Goal: Task Accomplishment & Management: Complete application form

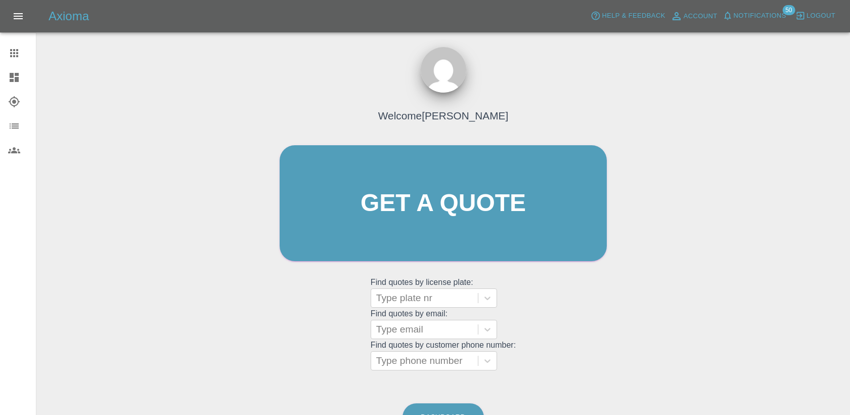
scroll to position [3, 0]
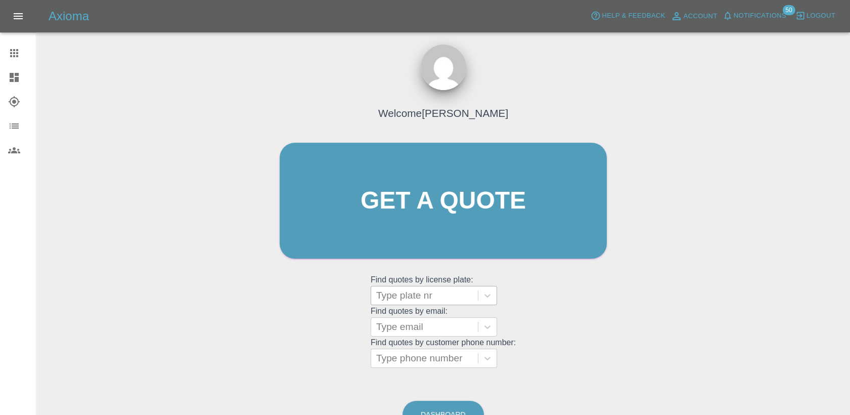
click at [426, 301] on div at bounding box center [424, 295] width 97 height 14
paste input "DT25ZNN"
type input "DT25ZNN"
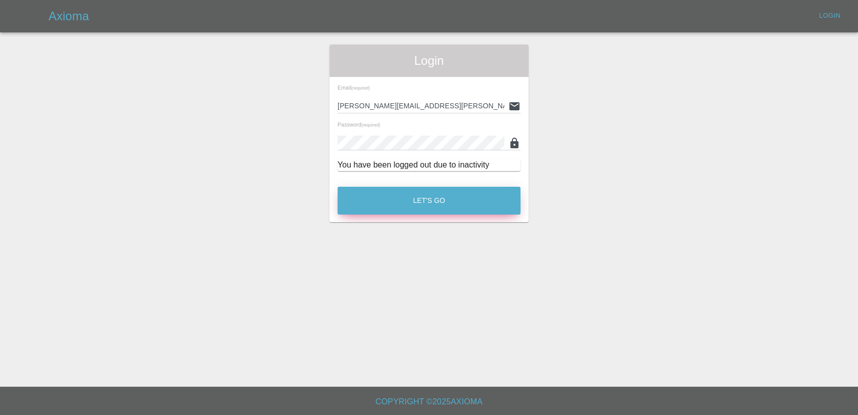
click at [407, 191] on button "Let's Go" at bounding box center [429, 201] width 183 height 28
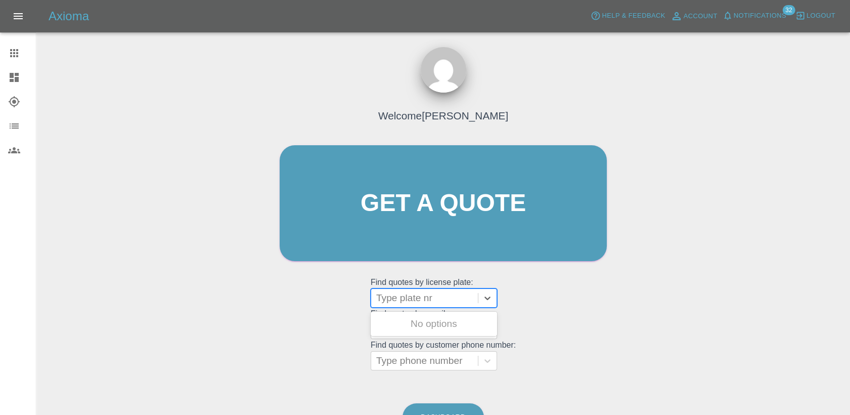
click at [422, 302] on div at bounding box center [424, 298] width 97 height 14
paste input "DT25ZNN"
type input "DT25ZNN"
click at [428, 323] on div "DT25ZNN, Bidding" at bounding box center [434, 323] width 126 height 20
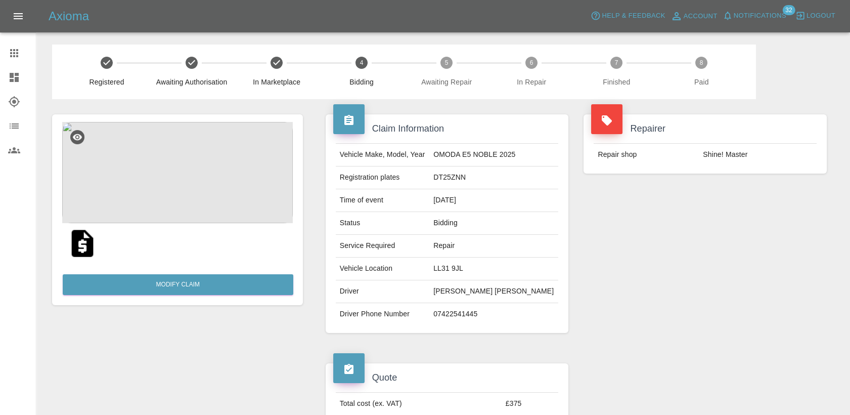
click at [350, 122] on icon at bounding box center [348, 120] width 9 height 10
click at [88, 247] on img at bounding box center [82, 243] width 32 height 32
click at [224, 290] on link "Modify Claim" at bounding box center [178, 284] width 231 height 21
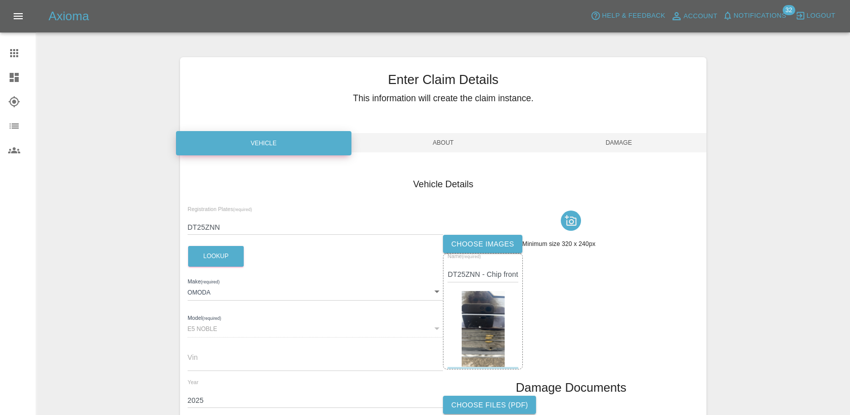
click at [435, 150] on span "About" at bounding box center [442, 142] width 175 height 19
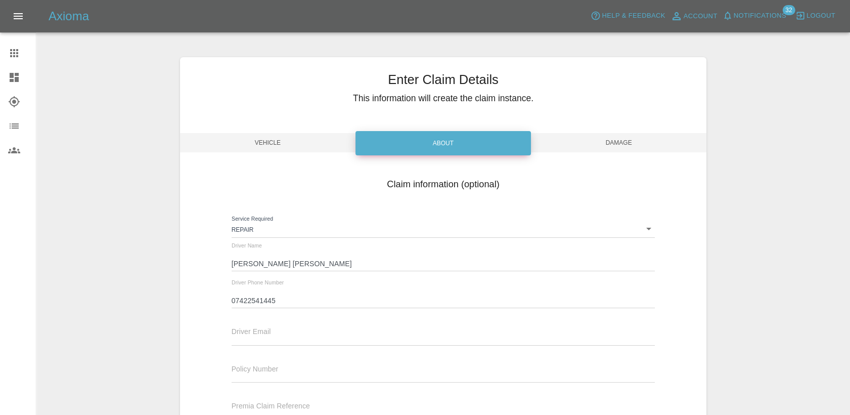
scroll to position [56, 0]
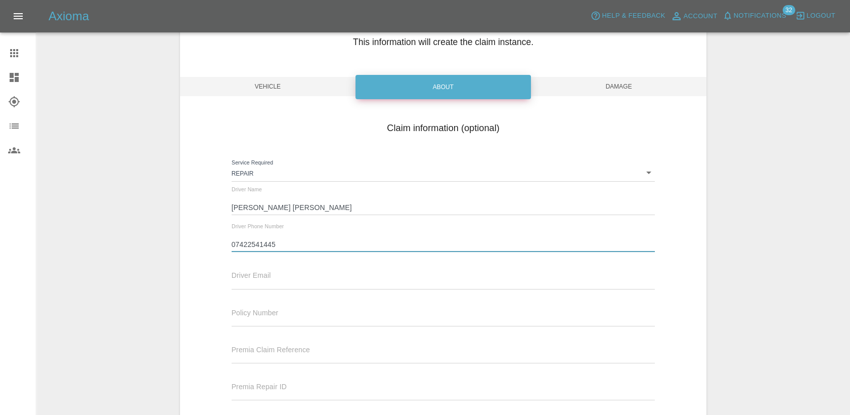
drag, startPoint x: 287, startPoint y: 245, endPoint x: 194, endPoint y: 247, distance: 93.0
click at [194, 247] on div "Claim information (optional) Service Required Repair repair Driver Name [PERSON…" at bounding box center [443, 280] width 526 height 329
type input "v"
paste input "07826638748"
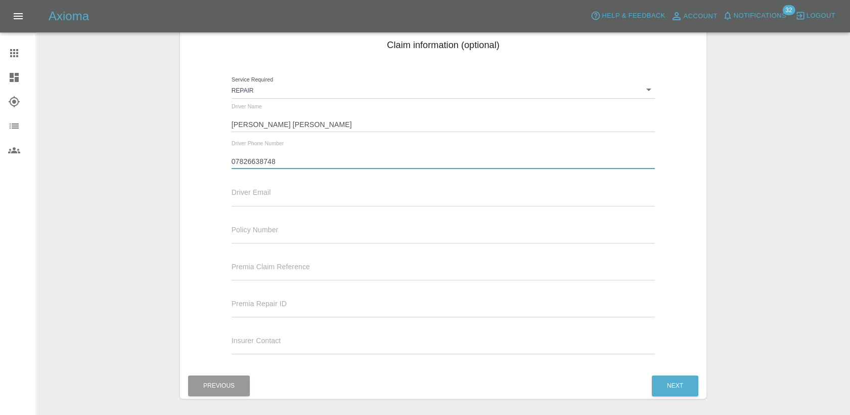
scroll to position [112, 0]
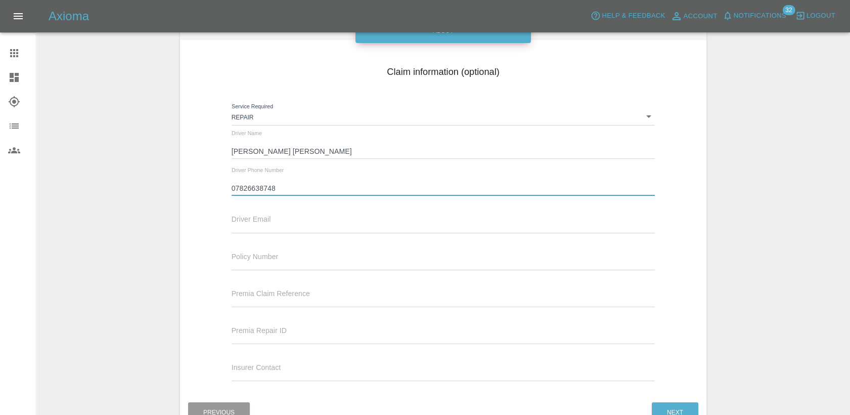
type input "07826638748"
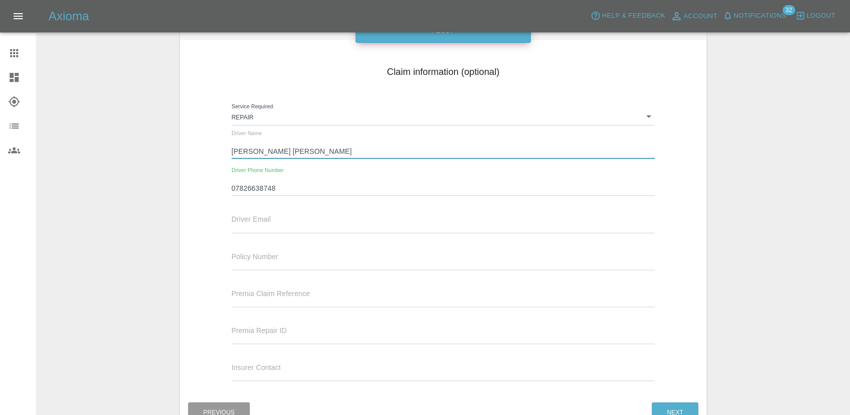
drag, startPoint x: 249, startPoint y: 150, endPoint x: 189, endPoint y: 151, distance: 59.7
click at [189, 151] on div "Claim information (optional) Service Required Repair repair Driver Name [PERSON…" at bounding box center [443, 224] width 526 height 329
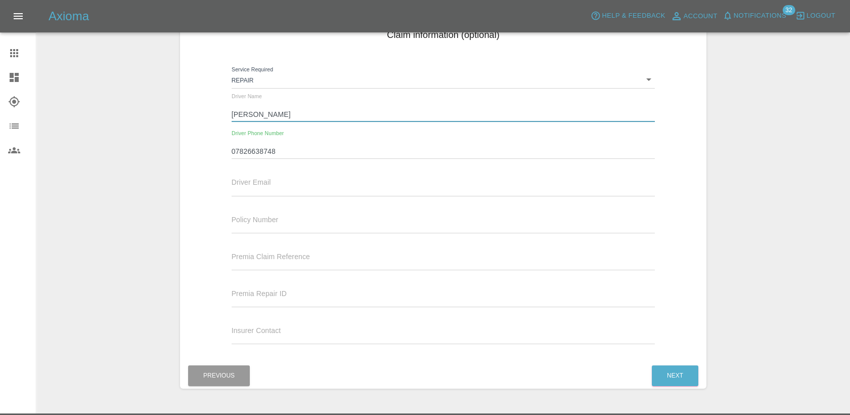
scroll to position [168, 0]
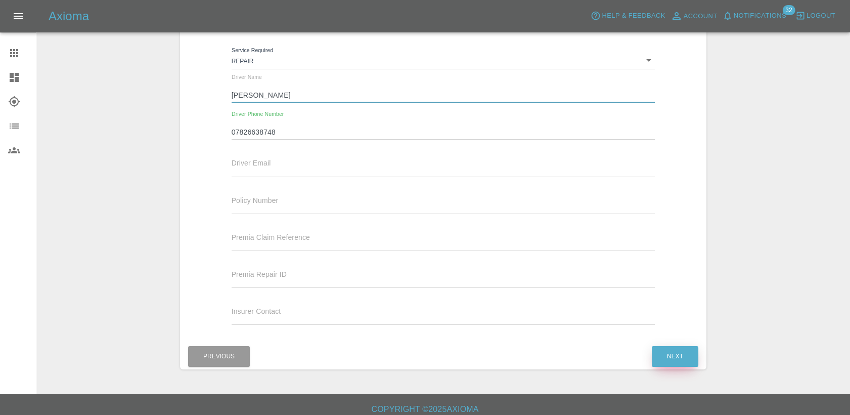
type input "[PERSON_NAME]"
click at [672, 352] on button "Next" at bounding box center [675, 356] width 47 height 21
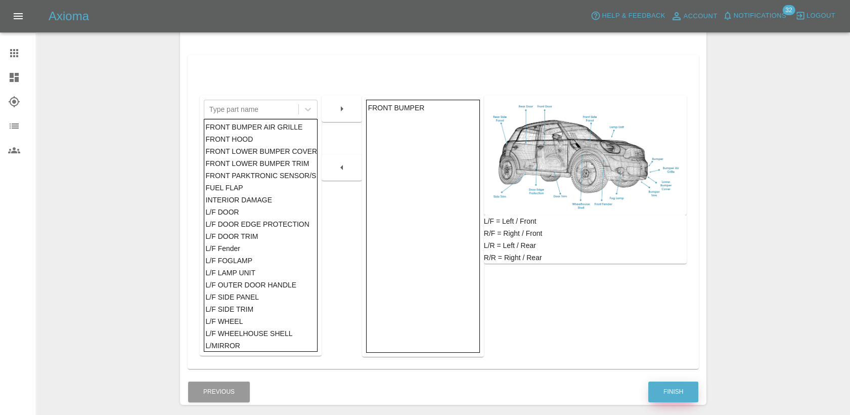
click at [675, 385] on button "Finish" at bounding box center [673, 391] width 50 height 21
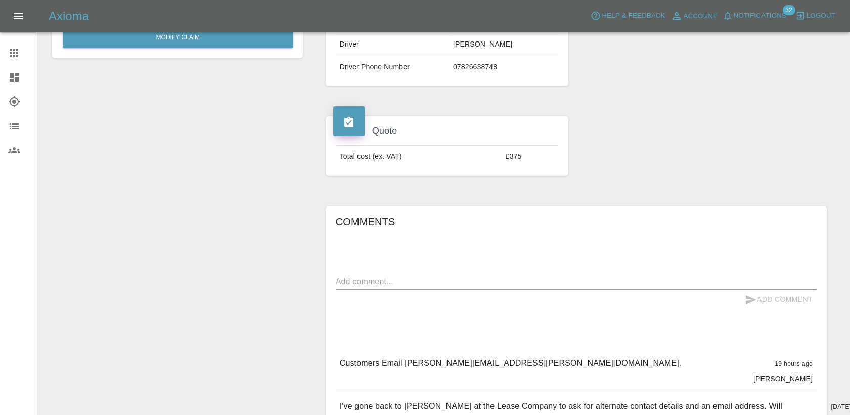
scroll to position [281, 0]
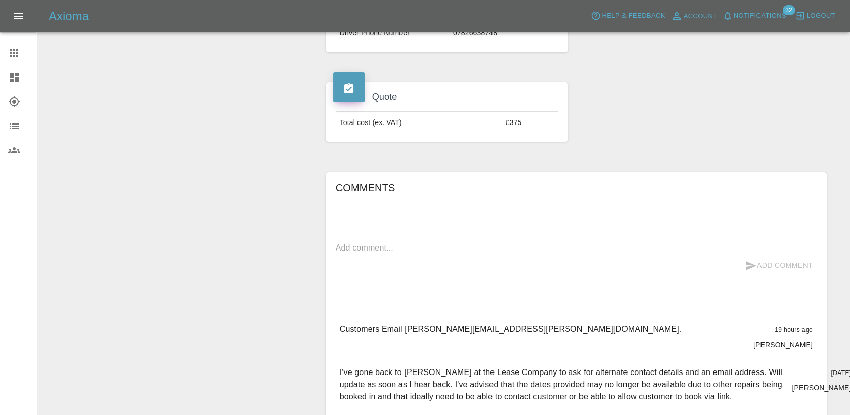
click at [455, 246] on textarea at bounding box center [576, 248] width 481 height 12
paste textarea "07826638748"
type textarea "Updated customers number to 07826638748"
click at [768, 267] on button "Add Comment" at bounding box center [779, 265] width 76 height 19
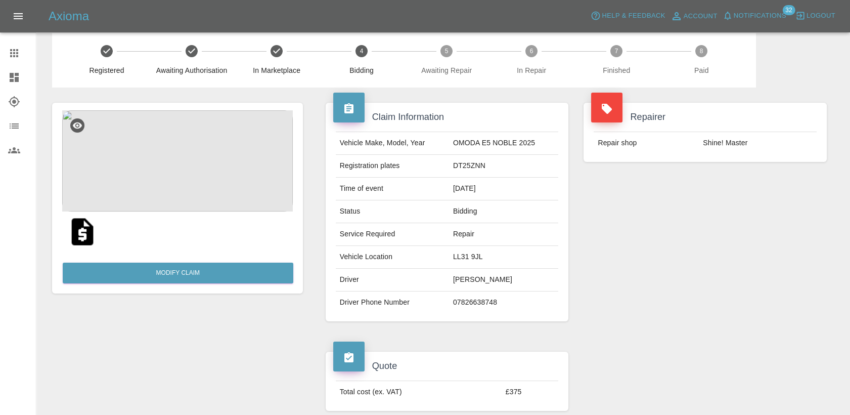
scroll to position [0, 0]
